Goal: Check status: Check status

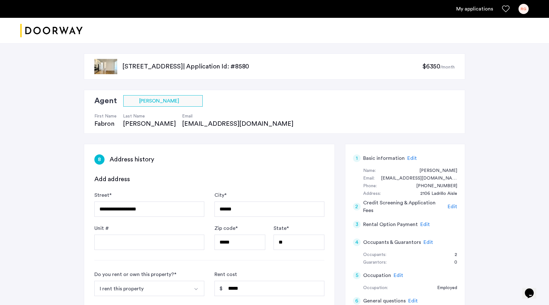
click at [478, 8] on link "My applications" at bounding box center [475, 9] width 37 height 8
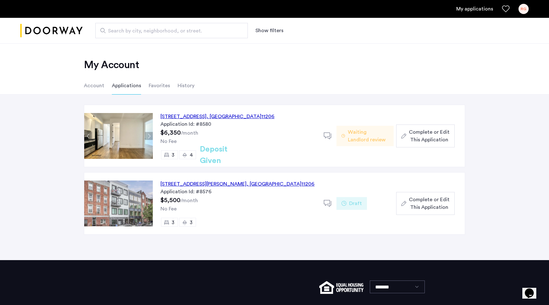
click at [350, 137] on span "Waiting Landlord review" at bounding box center [368, 135] width 41 height 15
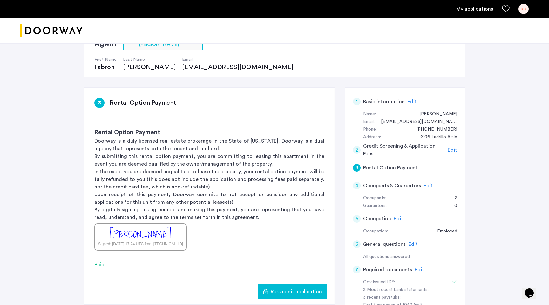
scroll to position [68, 0]
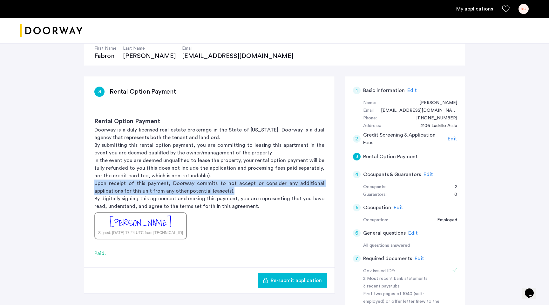
drag, startPoint x: 94, startPoint y: 182, endPoint x: 250, endPoint y: 190, distance: 156.3
click at [250, 190] on div "Rental Option Payment Doorway is a duly licensed real estate brokerage in the S…" at bounding box center [209, 178] width 251 height 142
copy p "Upon receipt of this payment, Doorway commits to not accept or consider any add…"
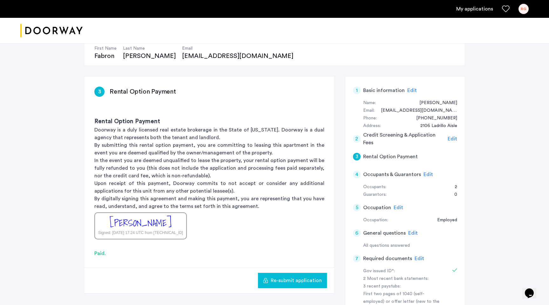
click at [282, 244] on div "Rental Option Payment Doorway is a duly licensed real estate brokerage in the S…" at bounding box center [209, 178] width 251 height 142
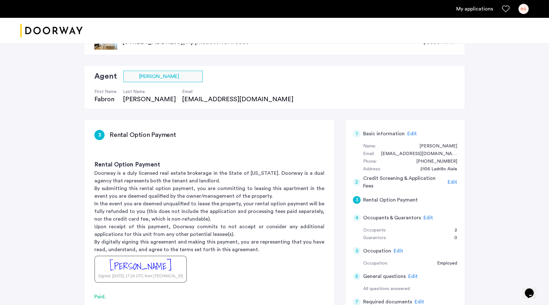
scroll to position [0, 0]
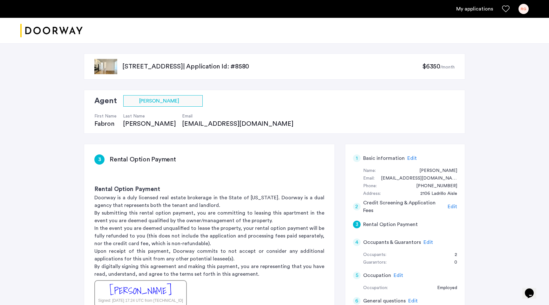
click at [478, 11] on link "My applications" at bounding box center [475, 9] width 37 height 8
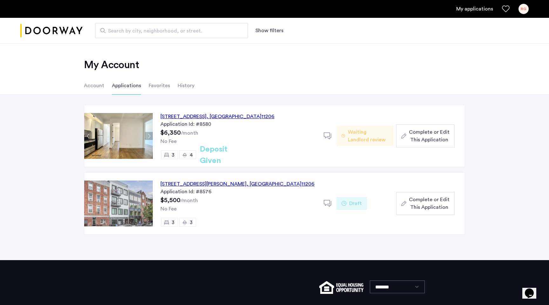
click at [328, 134] on icon at bounding box center [328, 136] width 8 height 8
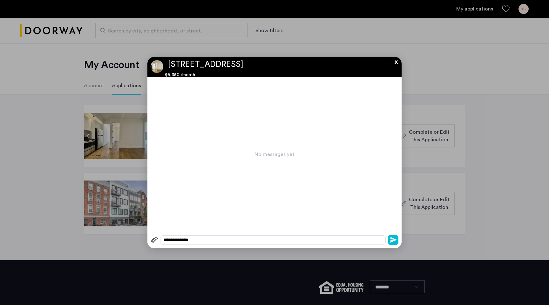
click at [397, 60] on button "x" at bounding box center [395, 60] width 10 height 7
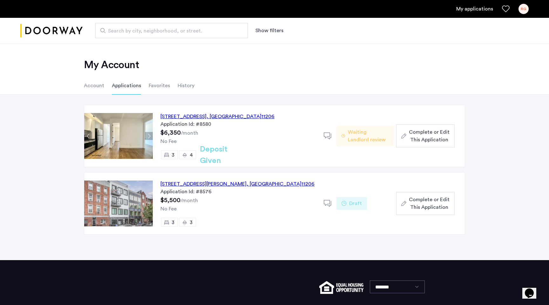
click at [160, 85] on li "Favorites" at bounding box center [159, 86] width 21 height 18
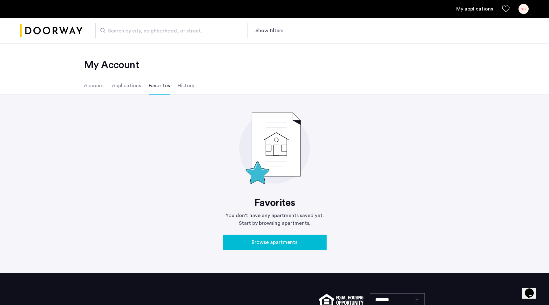
click at [186, 89] on li "History" at bounding box center [186, 86] width 17 height 18
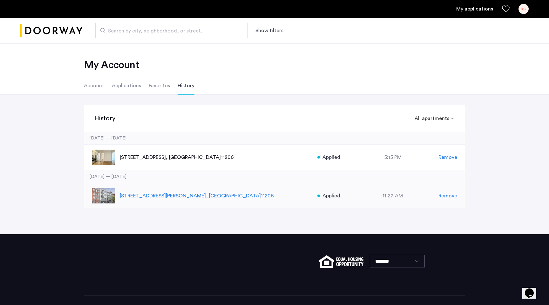
click at [192, 197] on p "187 Johnson Avenue, Unit 3B, Brooklyn , NY 11206" at bounding box center [215, 196] width 191 height 8
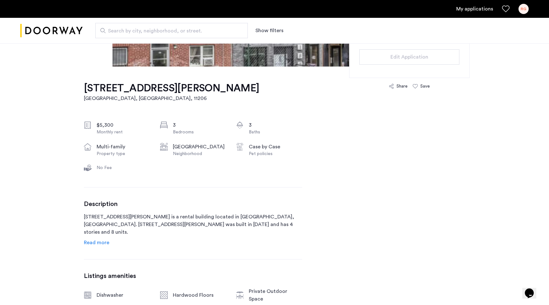
scroll to position [174, 0]
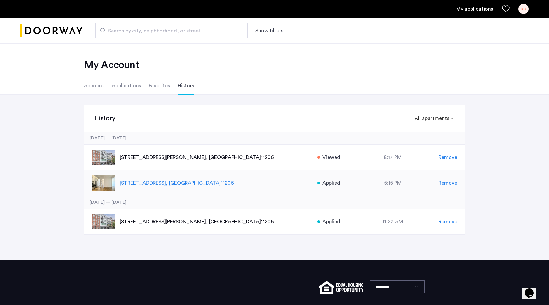
click at [165, 180] on p "[STREET_ADDRESS]" at bounding box center [215, 183] width 191 height 8
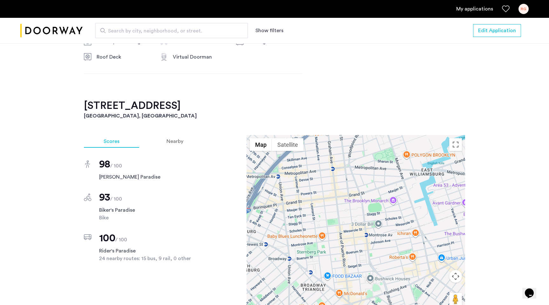
scroll to position [489, 0]
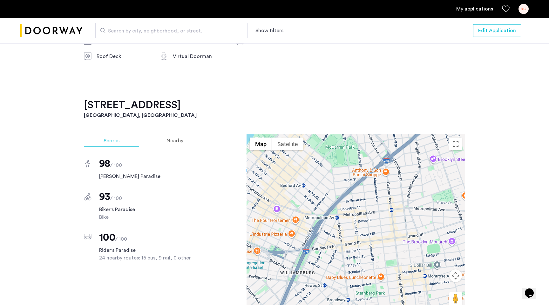
drag, startPoint x: 395, startPoint y: 230, endPoint x: 454, endPoint y: 271, distance: 71.5
click at [454, 271] on div "Map Terrain Satellite Labels Keyboard shortcuts Map Data Map data ©2025 Google …" at bounding box center [356, 223] width 219 height 178
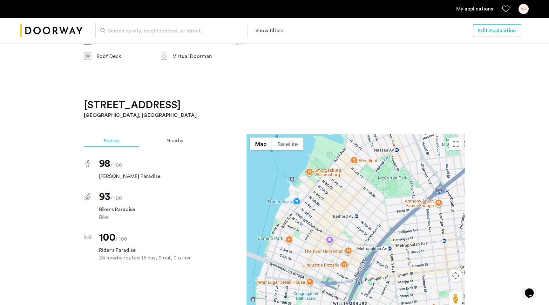
drag, startPoint x: 377, startPoint y: 230, endPoint x: 428, endPoint y: 260, distance: 59.2
click at [428, 260] on div at bounding box center [356, 223] width 219 height 178
